Goal: Task Accomplishment & Management: Manage account settings

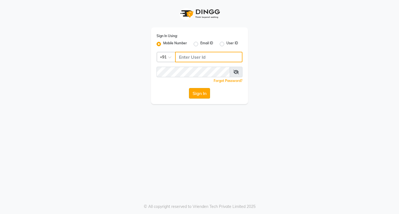
type input "8669900705"
click at [198, 93] on button "Sign In" at bounding box center [199, 93] width 21 height 11
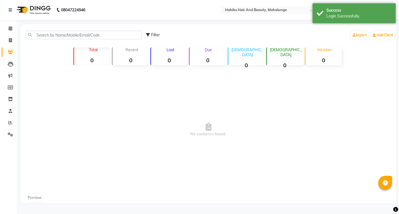
select select "en"
